Goal: Task Accomplishment & Management: Complete application form

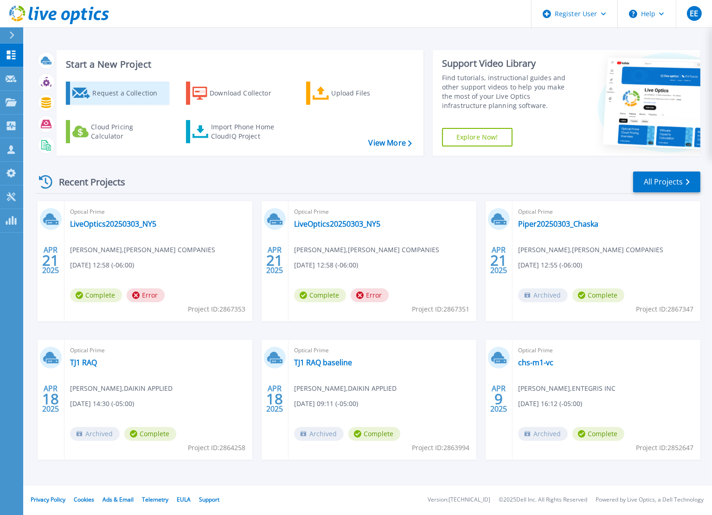
click at [102, 100] on div "Request a Collection" at bounding box center [129, 93] width 74 height 19
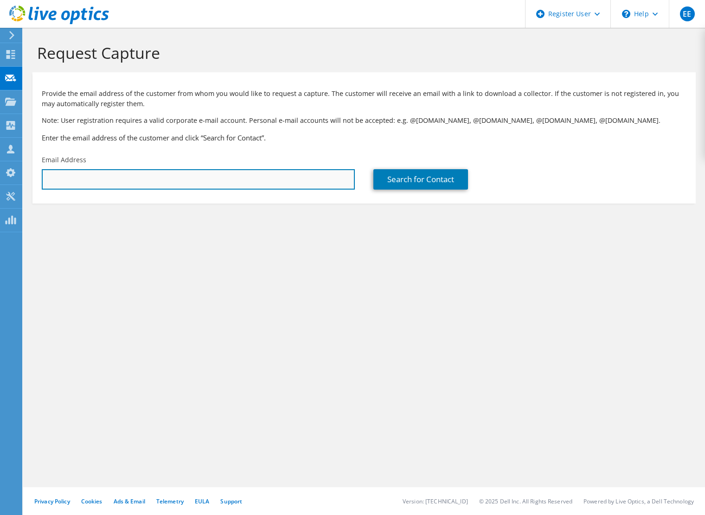
click at [220, 187] on input "text" at bounding box center [198, 179] width 313 height 20
paste input "[EMAIL_ADDRESS][PERSON_NAME][DOMAIN_NAME]"
type input "[EMAIL_ADDRESS][PERSON_NAME][DOMAIN_NAME]"
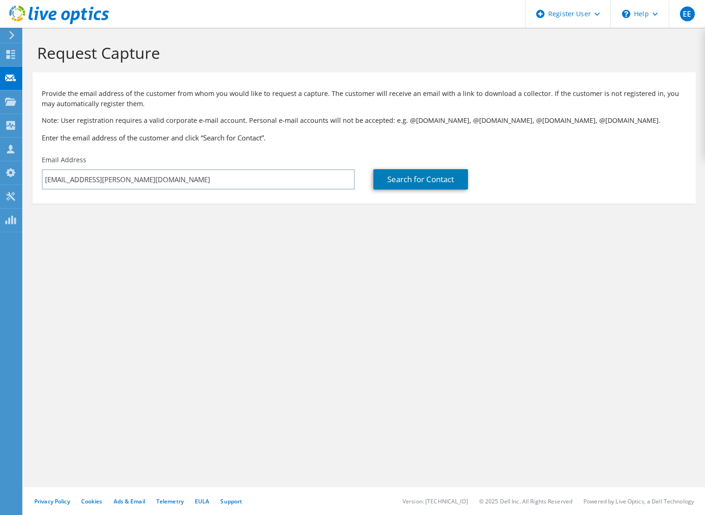
click at [389, 191] on div "Search for Contact" at bounding box center [530, 173] width 332 height 44
click at [393, 178] on link "Search for Contact" at bounding box center [420, 179] width 95 height 20
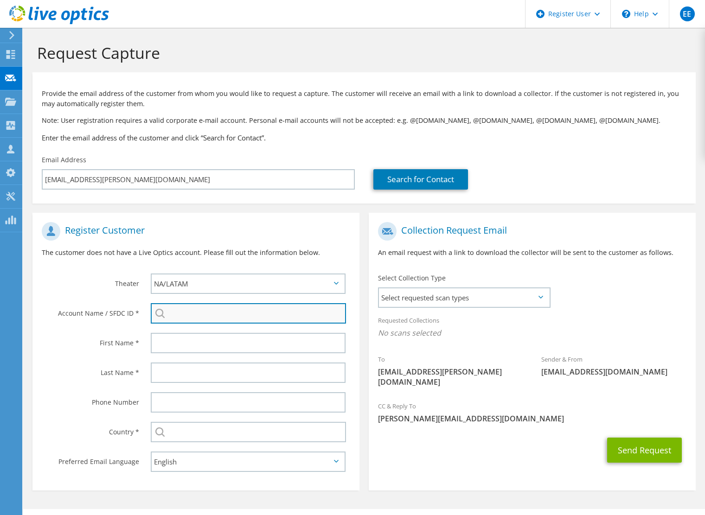
click at [217, 312] on input "search" at bounding box center [248, 313] width 195 height 20
paste input "727391500"
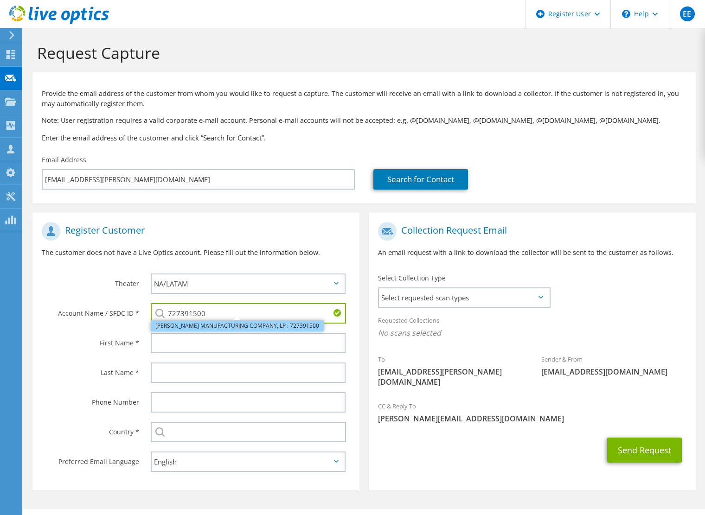
click at [238, 324] on li "[PERSON_NAME] MANUFACTURING COMPANY, LP : 727391500" at bounding box center [237, 326] width 173 height 11
type input "[PERSON_NAME] MANUFACTURING COMPANY, LP : 727391500"
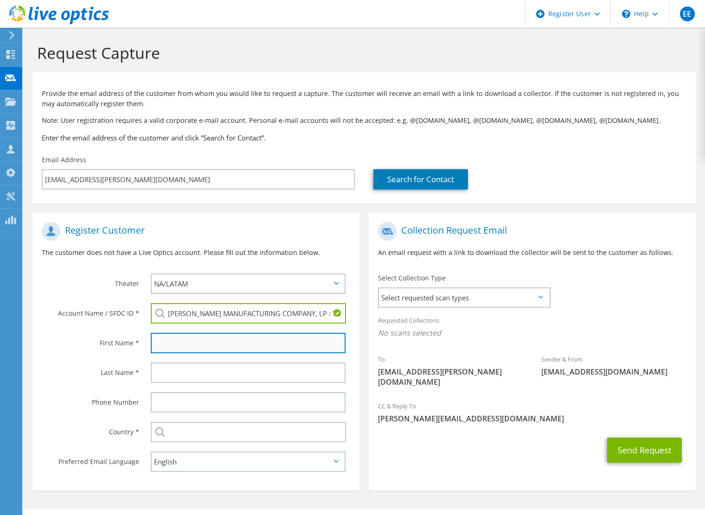
click at [215, 343] on input "text" at bounding box center [248, 343] width 195 height 20
drag, startPoint x: 231, startPoint y: 315, endPoint x: 242, endPoint y: 316, distance: 11.2
click at [231, 315] on input "[PERSON_NAME] MANUFACTURING COMPANY, LP : 727391500" at bounding box center [248, 313] width 195 height 20
drag, startPoint x: 169, startPoint y: 313, endPoint x: 414, endPoint y: 313, distance: 245.0
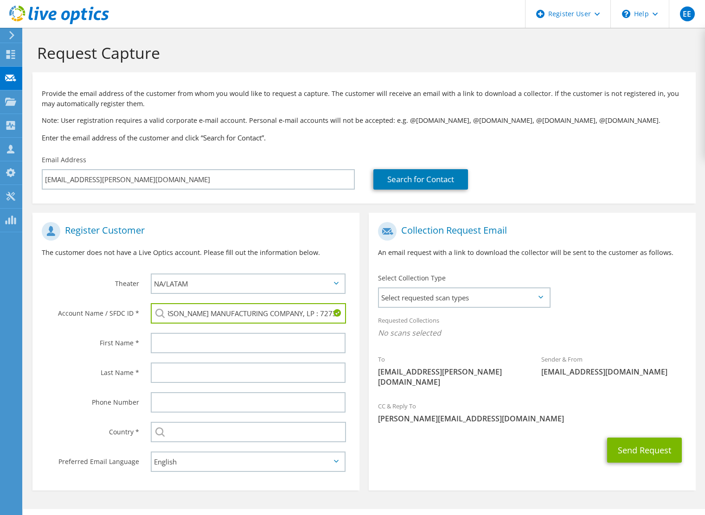
click at [414, 313] on div "Register Customer The customer does not have a Live Optics account. Please fill…" at bounding box center [364, 347] width 673 height 287
click at [202, 343] on input "text" at bounding box center [248, 343] width 195 height 20
type input "Austin"
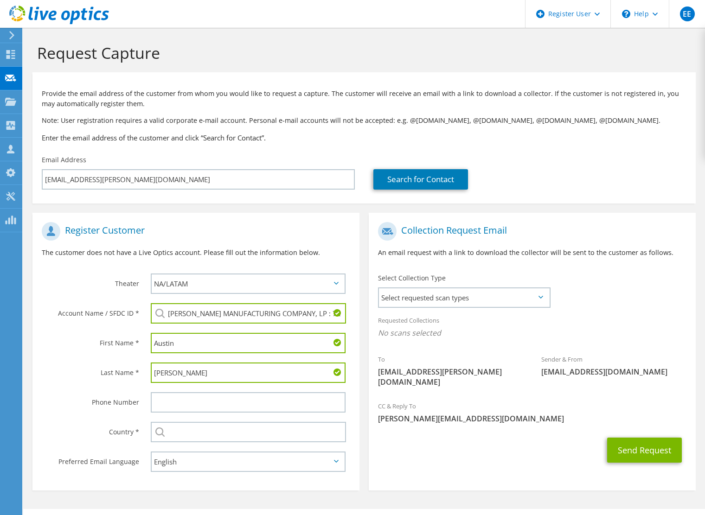
type input "[PERSON_NAME]"
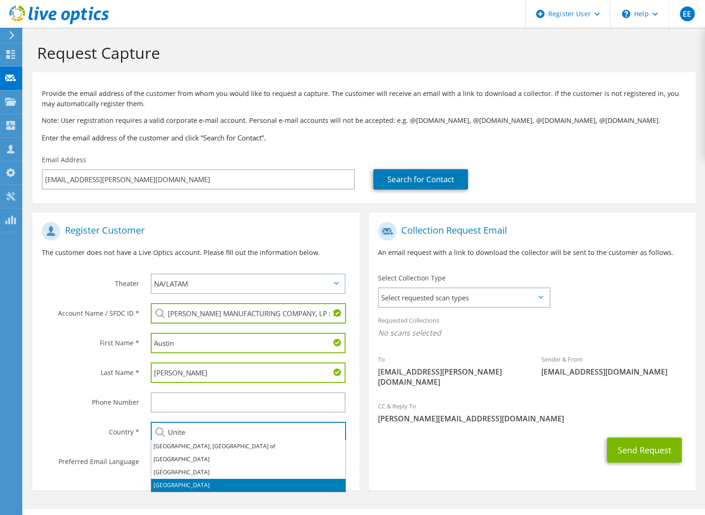
click at [204, 488] on li "[GEOGRAPHIC_DATA]" at bounding box center [248, 485] width 194 height 13
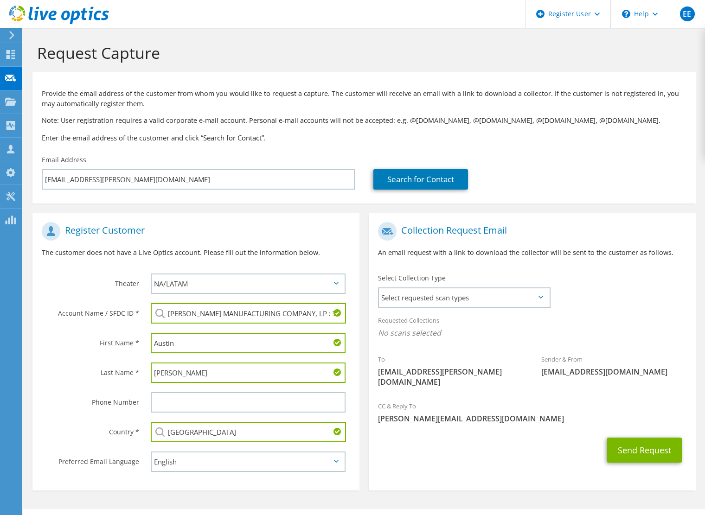
type input "[GEOGRAPHIC_DATA]"
click at [218, 488] on section "Register Customer The customer does not have a Live Optics account. Please fill…" at bounding box center [195, 352] width 327 height 278
drag, startPoint x: 477, startPoint y: 309, endPoint x: 467, endPoint y: 309, distance: 10.7
click at [477, 309] on div "Select Collection Type Select requested scan types Server Virtualization Optica…" at bounding box center [464, 290] width 191 height 42
click at [467, 305] on span "Select requested scan types" at bounding box center [464, 298] width 170 height 19
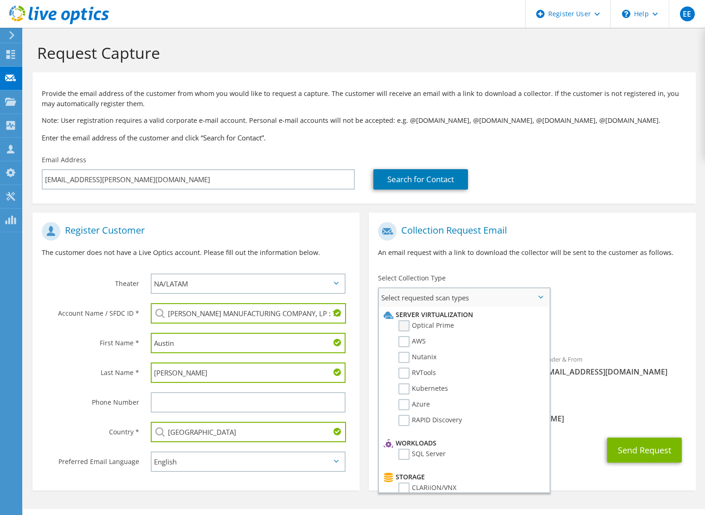
click at [412, 326] on label "Optical Prime" at bounding box center [427, 326] width 56 height 11
click at [0, 0] on input "Optical Prime" at bounding box center [0, 0] width 0 height 0
click at [637, 399] on div "CC & Reply To [PERSON_NAME][EMAIL_ADDRESS][DOMAIN_NAME]" at bounding box center [532, 415] width 327 height 32
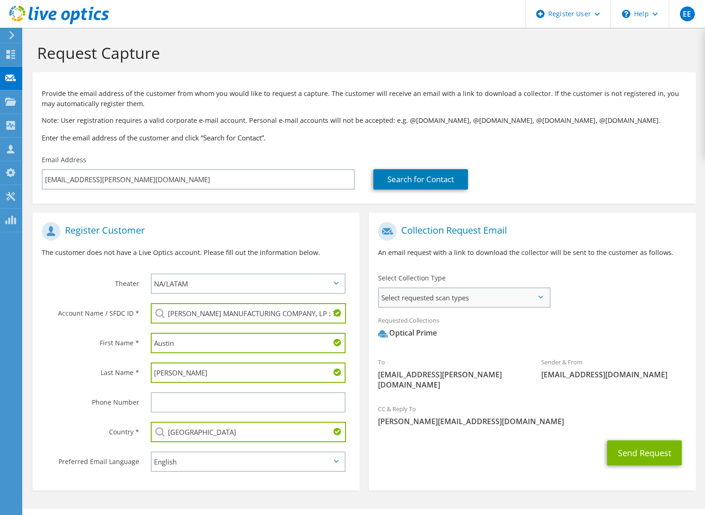
click at [481, 298] on span "Select requested scan types" at bounding box center [464, 298] width 170 height 19
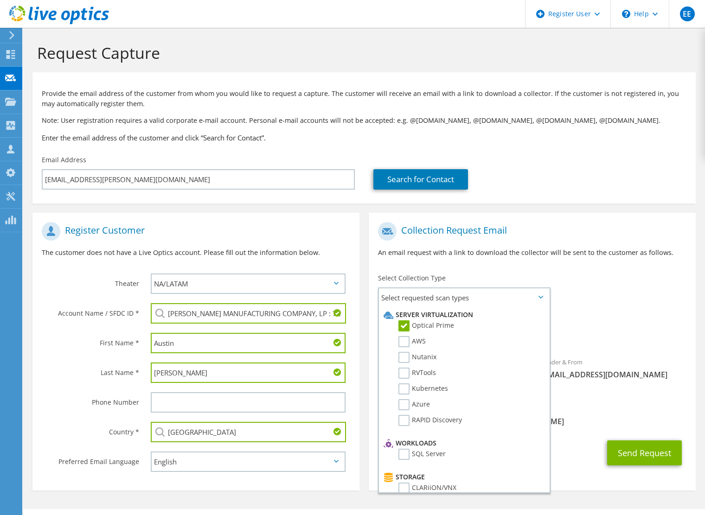
click at [529, 256] on p "An email request with a link to download the collector will be sent to the cust…" at bounding box center [532, 253] width 309 height 10
